Goal: Find specific page/section: Find specific page/section

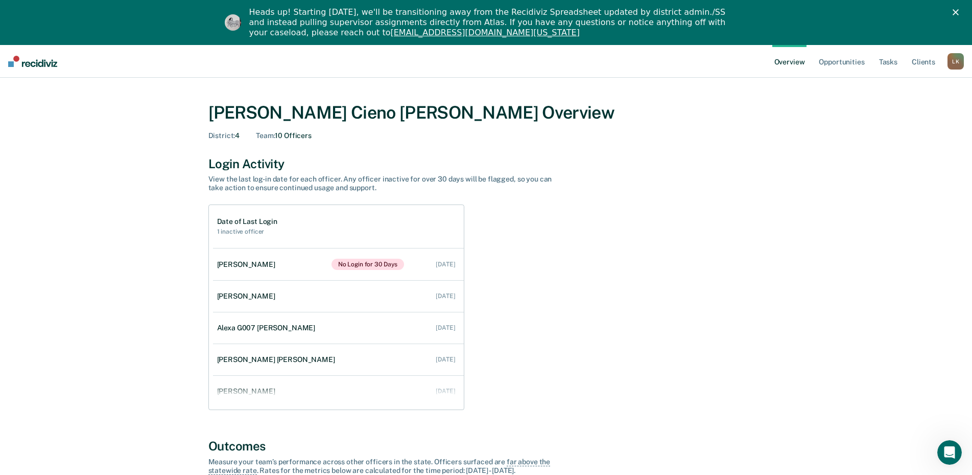
scroll to position [51, 0]
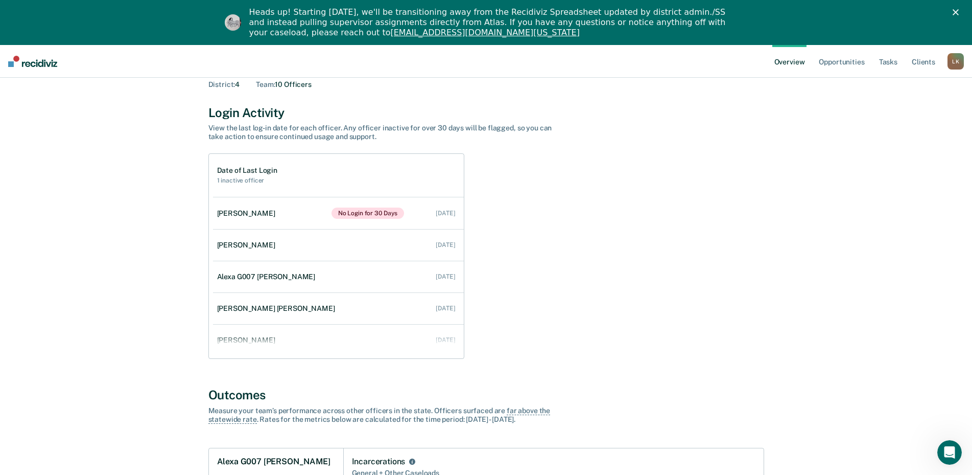
click at [954, 58] on div "L K" at bounding box center [956, 61] width 16 height 16
click at [910, 111] on link "Go to Operations" at bounding box center [915, 111] width 82 height 9
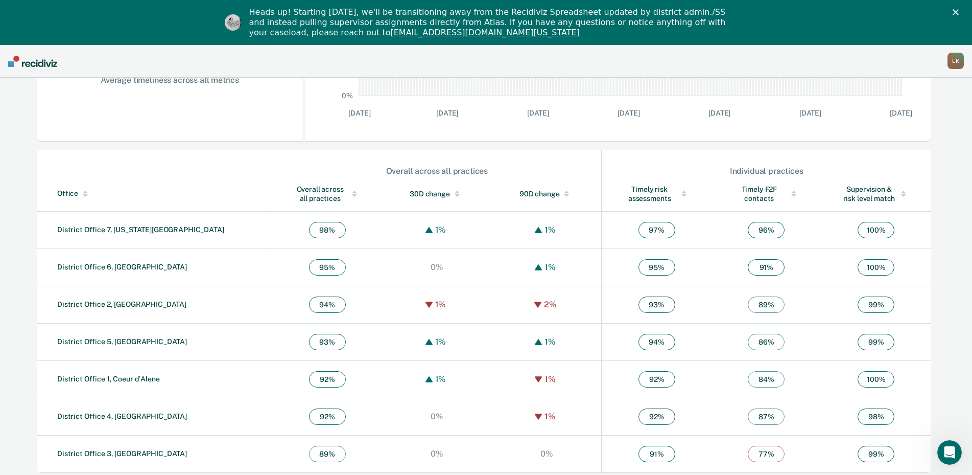
scroll to position [283, 0]
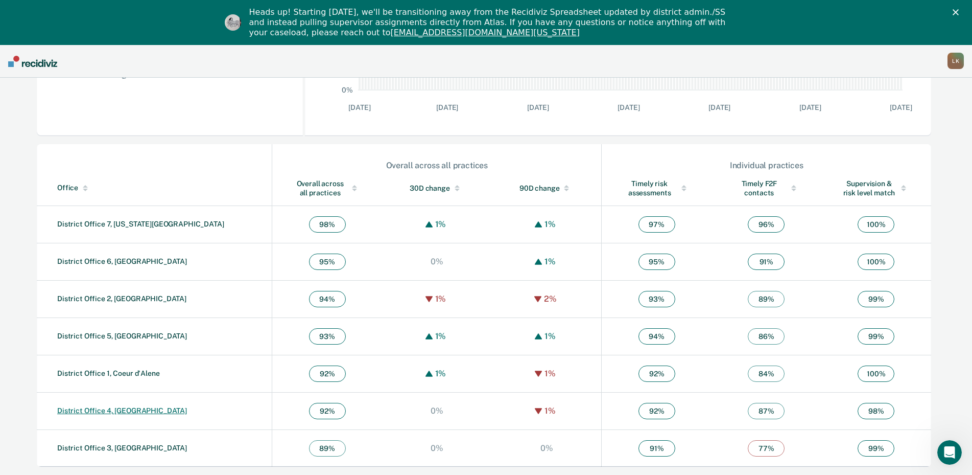
click at [117, 411] on link "District Office 4, [GEOGRAPHIC_DATA]" at bounding box center [122, 410] width 130 height 8
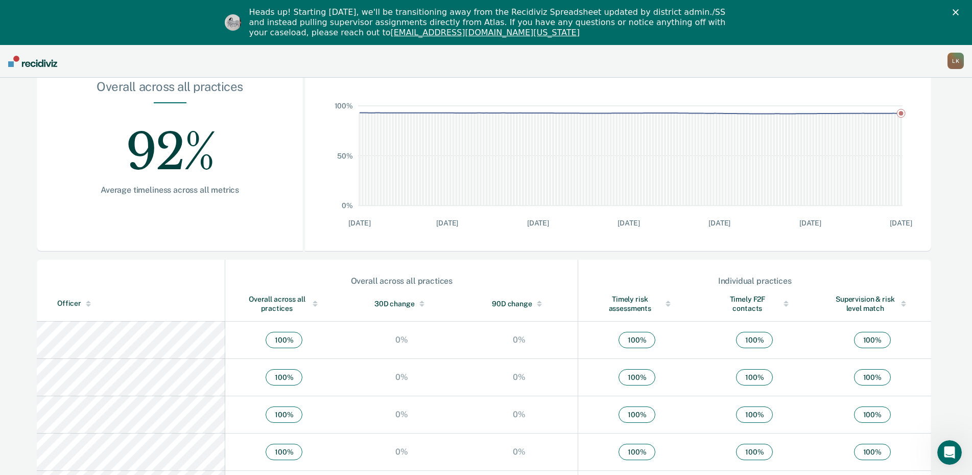
scroll to position [153, 0]
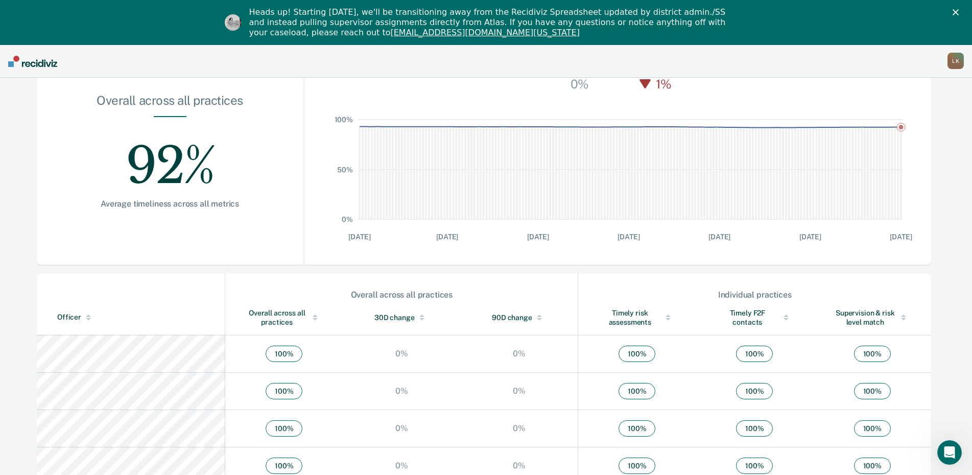
click at [90, 316] on div at bounding box center [88, 317] width 14 height 7
click at [90, 317] on div at bounding box center [88, 317] width 14 height 7
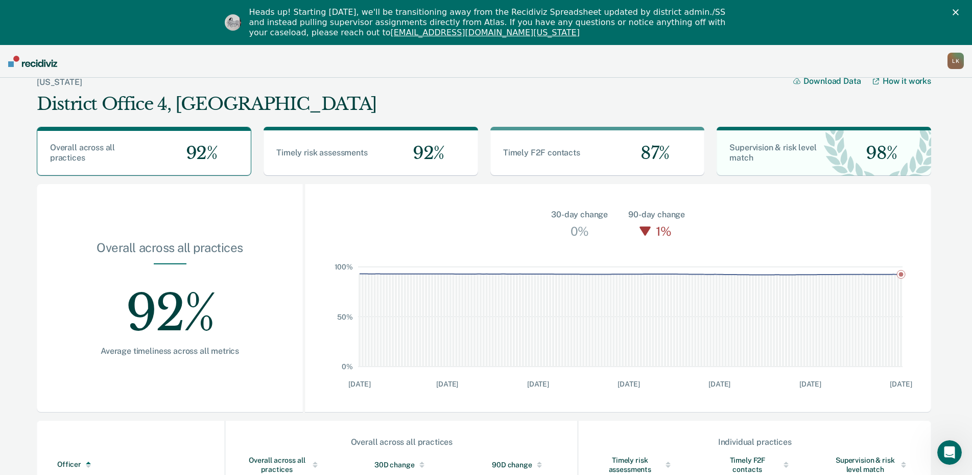
scroll to position [0, 0]
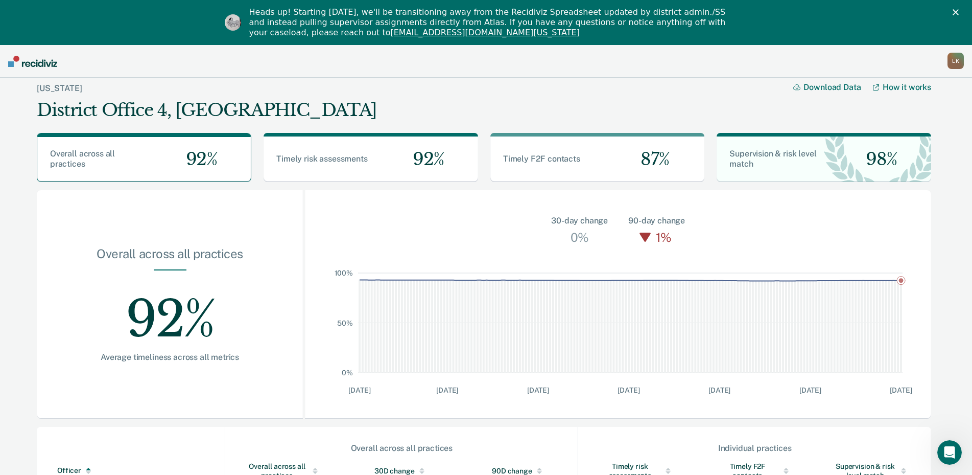
drag, startPoint x: 958, startPoint y: 62, endPoint x: 958, endPoint y: 77, distance: 14.8
click at [957, 62] on div "L K" at bounding box center [956, 61] width 16 height 16
click at [889, 151] on link "Log Out" at bounding box center [915, 150] width 82 height 9
